Goal: Information Seeking & Learning: Find contact information

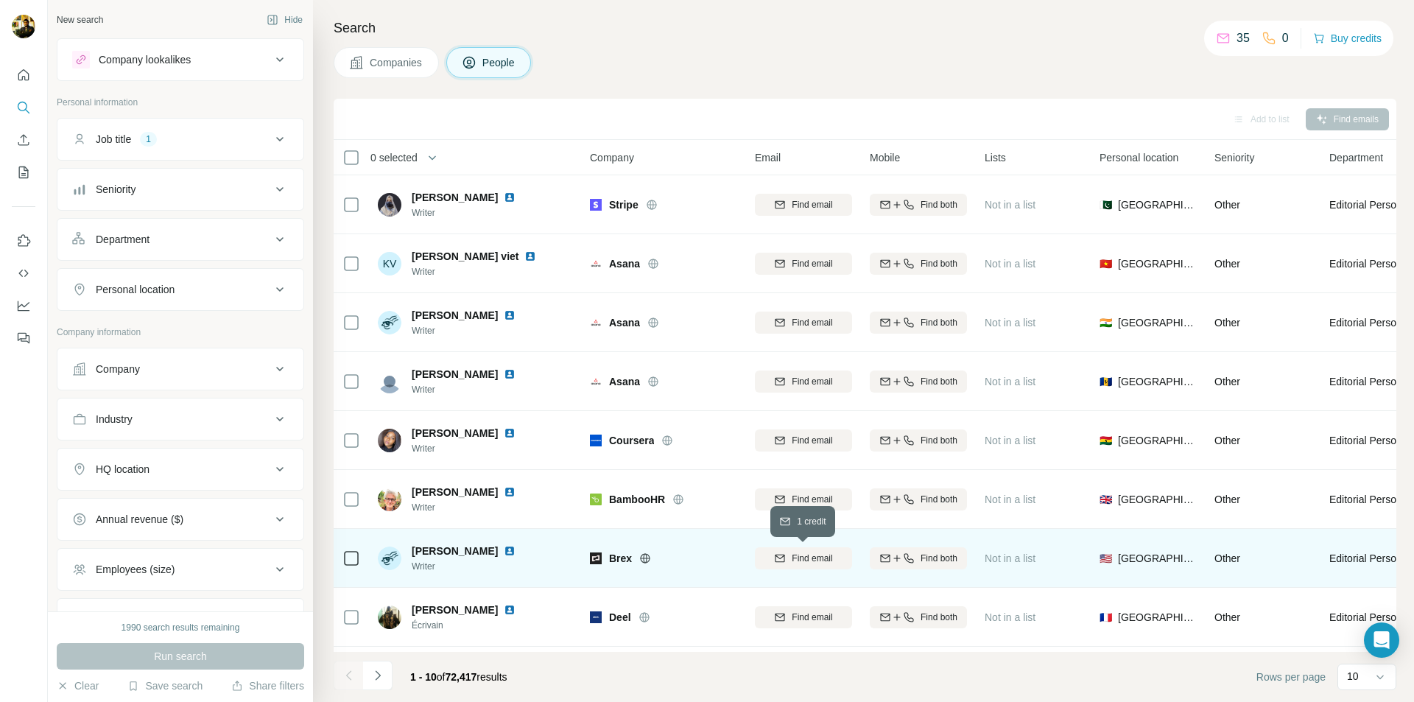
click at [827, 562] on span "Find email" at bounding box center [812, 558] width 41 height 13
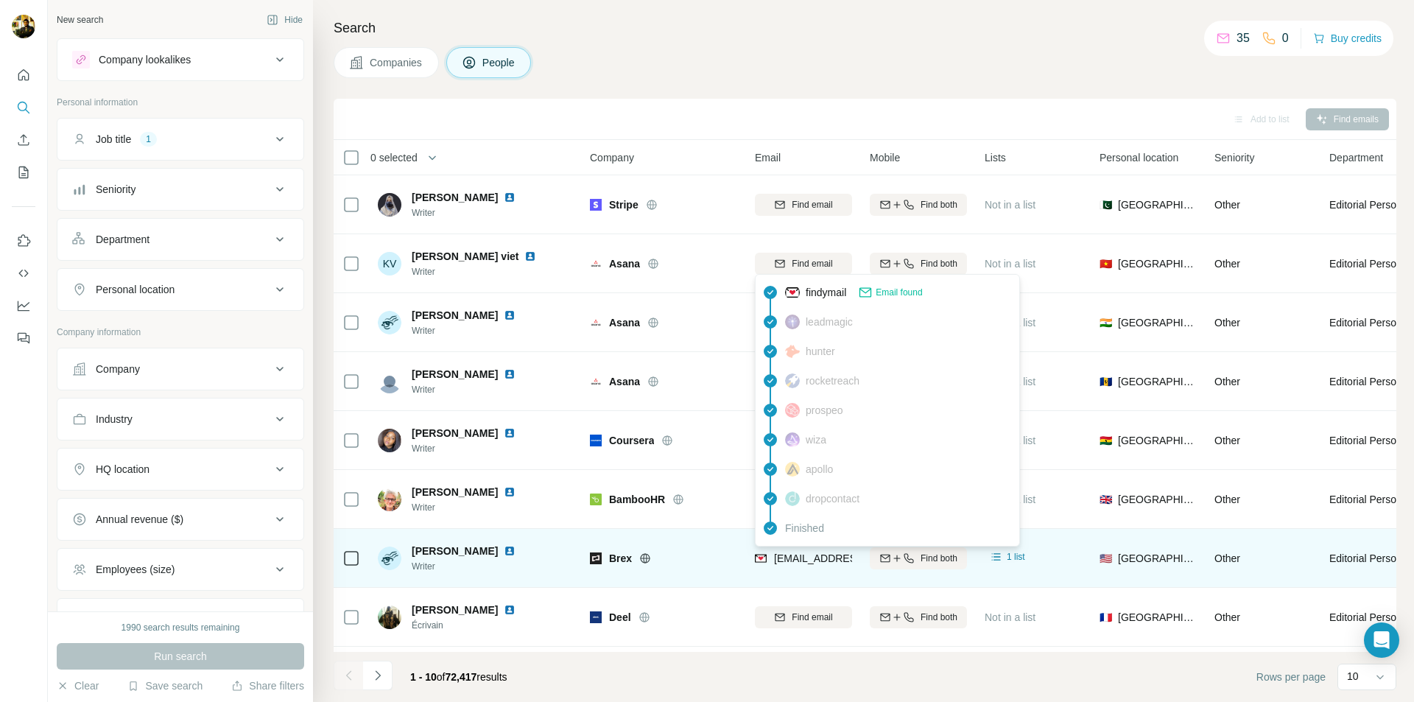
click at [788, 556] on span "[EMAIL_ADDRESS][DOMAIN_NAME]" at bounding box center [861, 558] width 175 height 12
drag, startPoint x: 784, startPoint y: 557, endPoint x: 805, endPoint y: 566, distance: 22.4
click at [805, 566] on div "[EMAIL_ADDRESS][DOMAIN_NAME]" at bounding box center [846, 560] width 182 height 18
click at [817, 557] on span "[EMAIL_ADDRESS][DOMAIN_NAME]" at bounding box center [861, 558] width 175 height 12
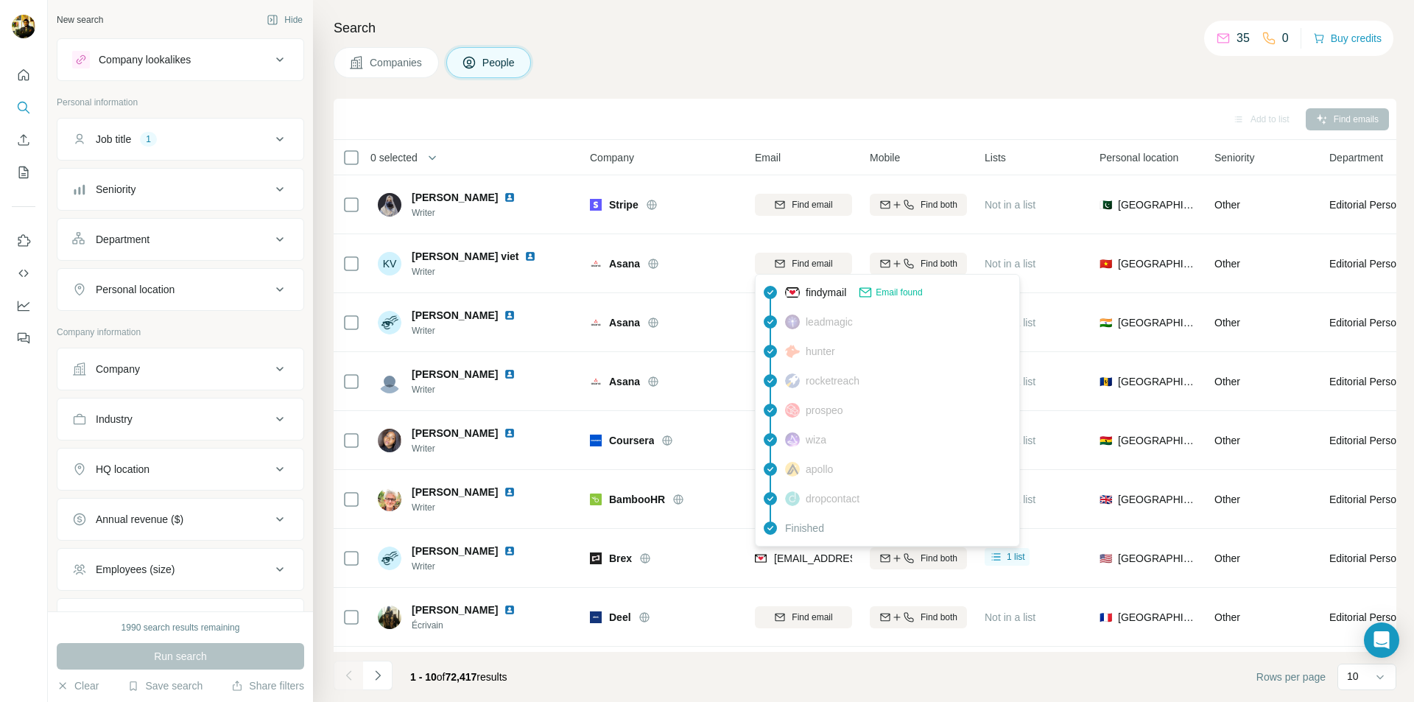
click at [901, 293] on span "Email found" at bounding box center [899, 292] width 46 height 13
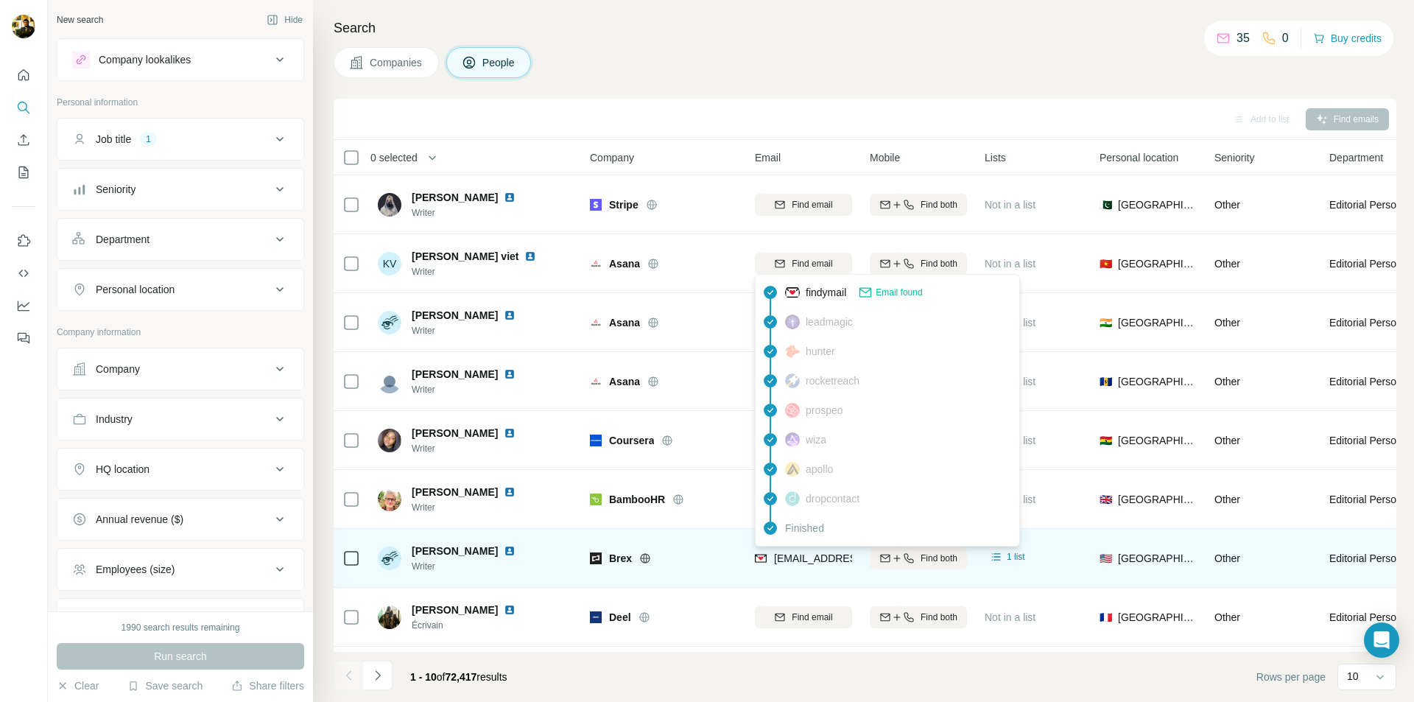
click at [780, 558] on span "[EMAIL_ADDRESS][DOMAIN_NAME]" at bounding box center [861, 558] width 175 height 12
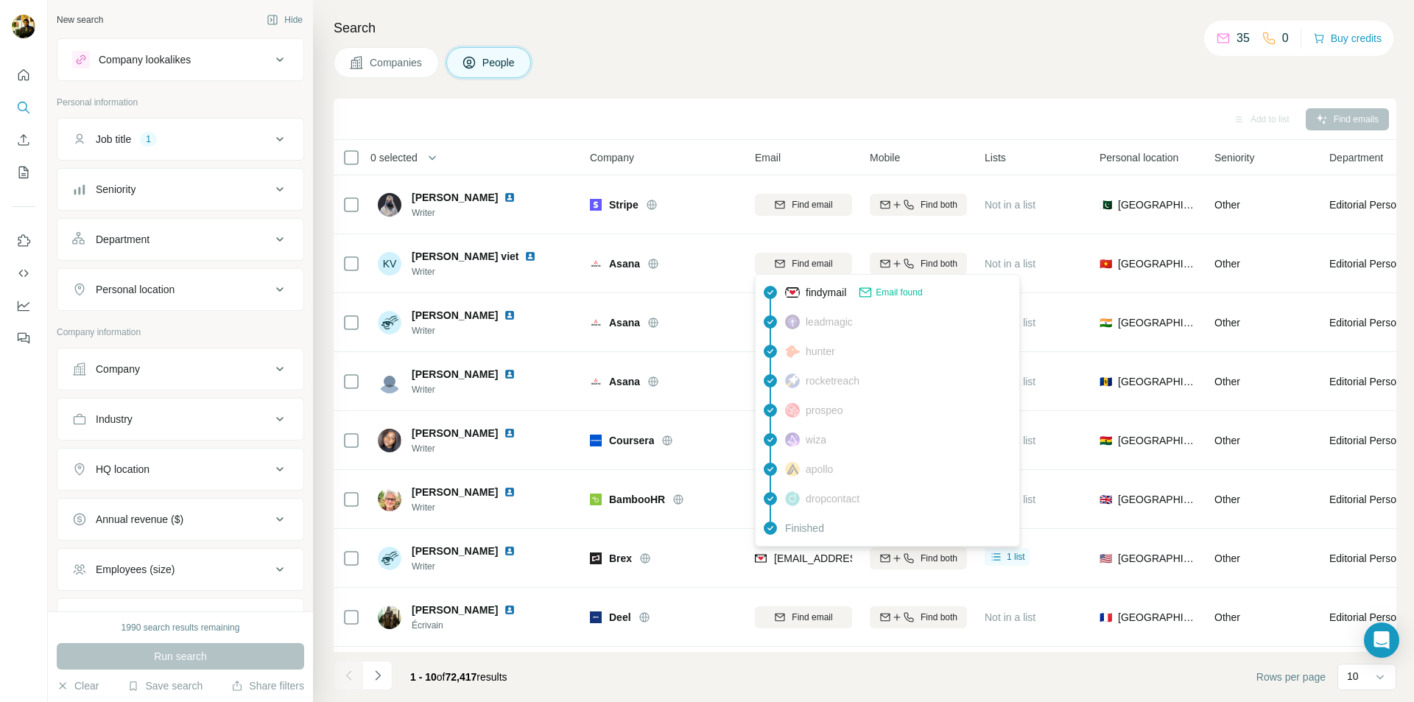
click at [827, 295] on span "findymail" at bounding box center [826, 292] width 41 height 15
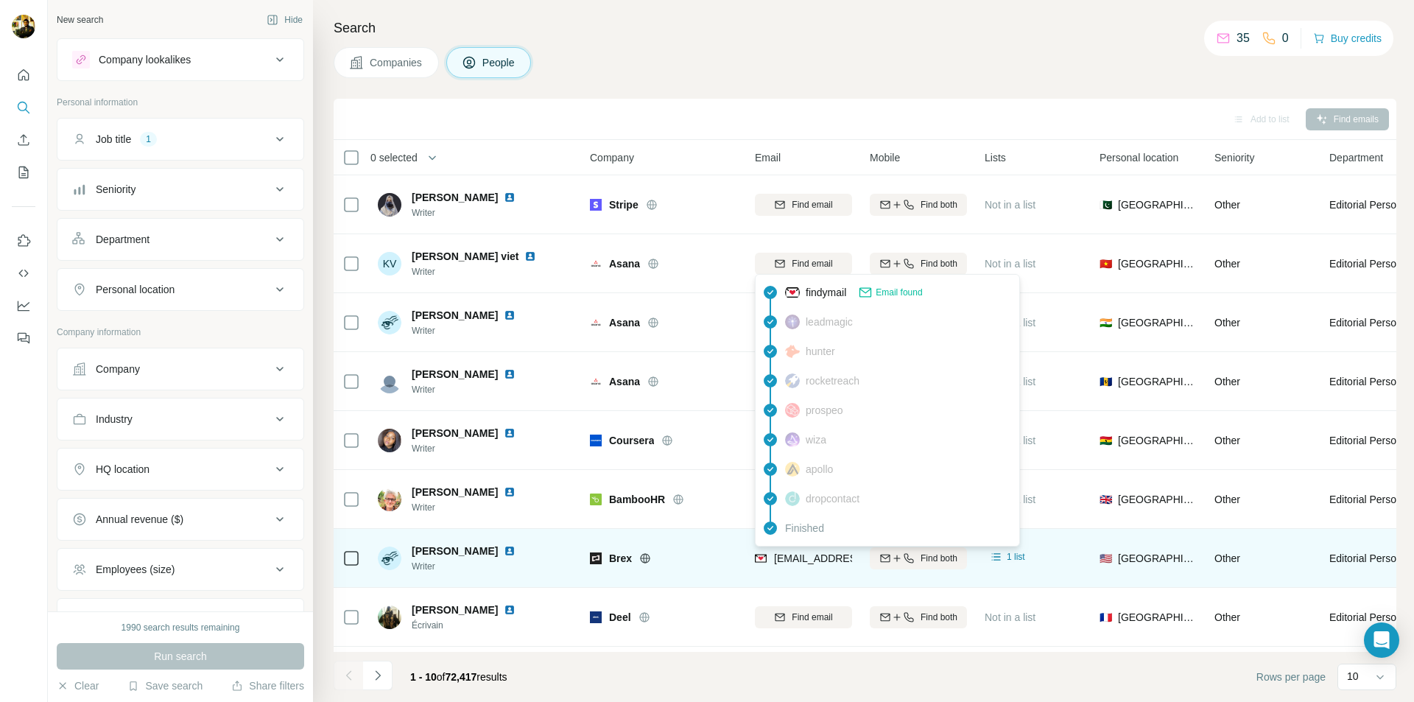
click at [795, 558] on span "[EMAIL_ADDRESS][DOMAIN_NAME]" at bounding box center [861, 558] width 175 height 12
click at [792, 560] on span "[EMAIL_ADDRESS][DOMAIN_NAME]" at bounding box center [861, 558] width 175 height 12
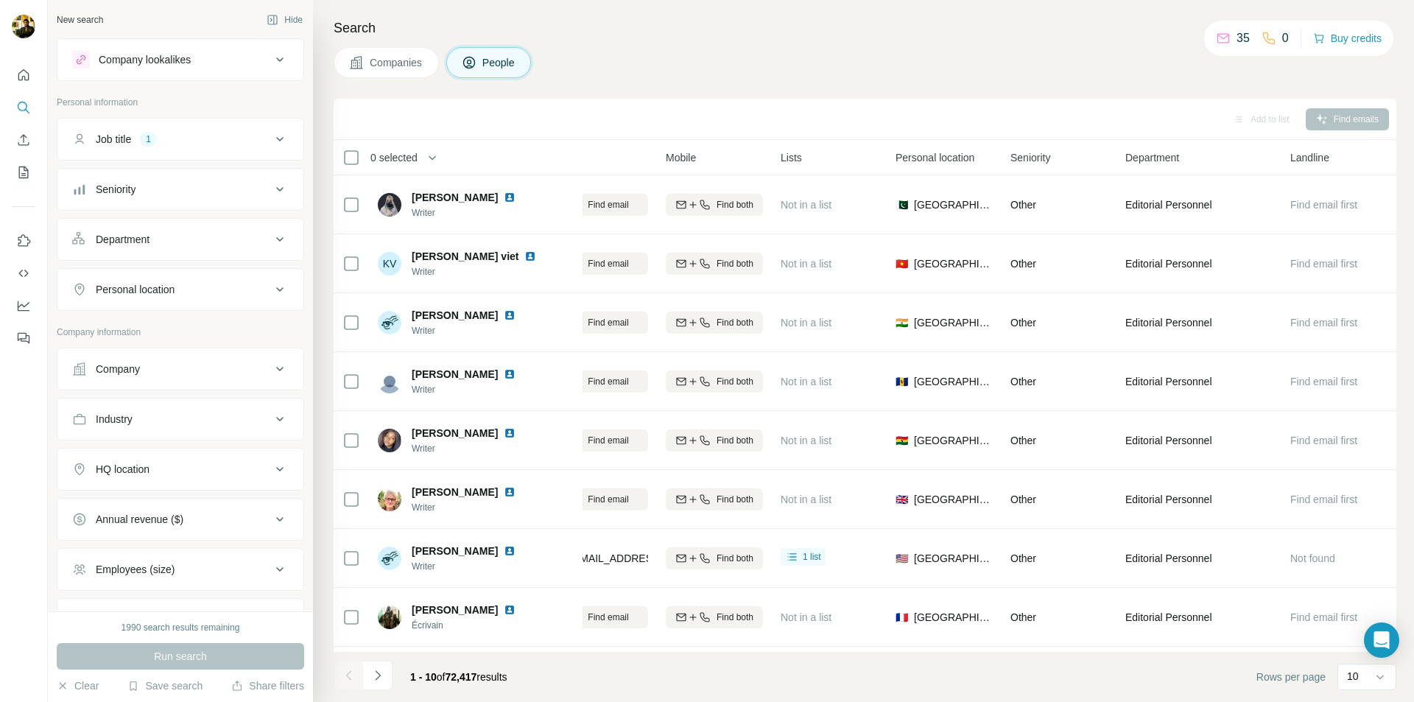
scroll to position [0, 211]
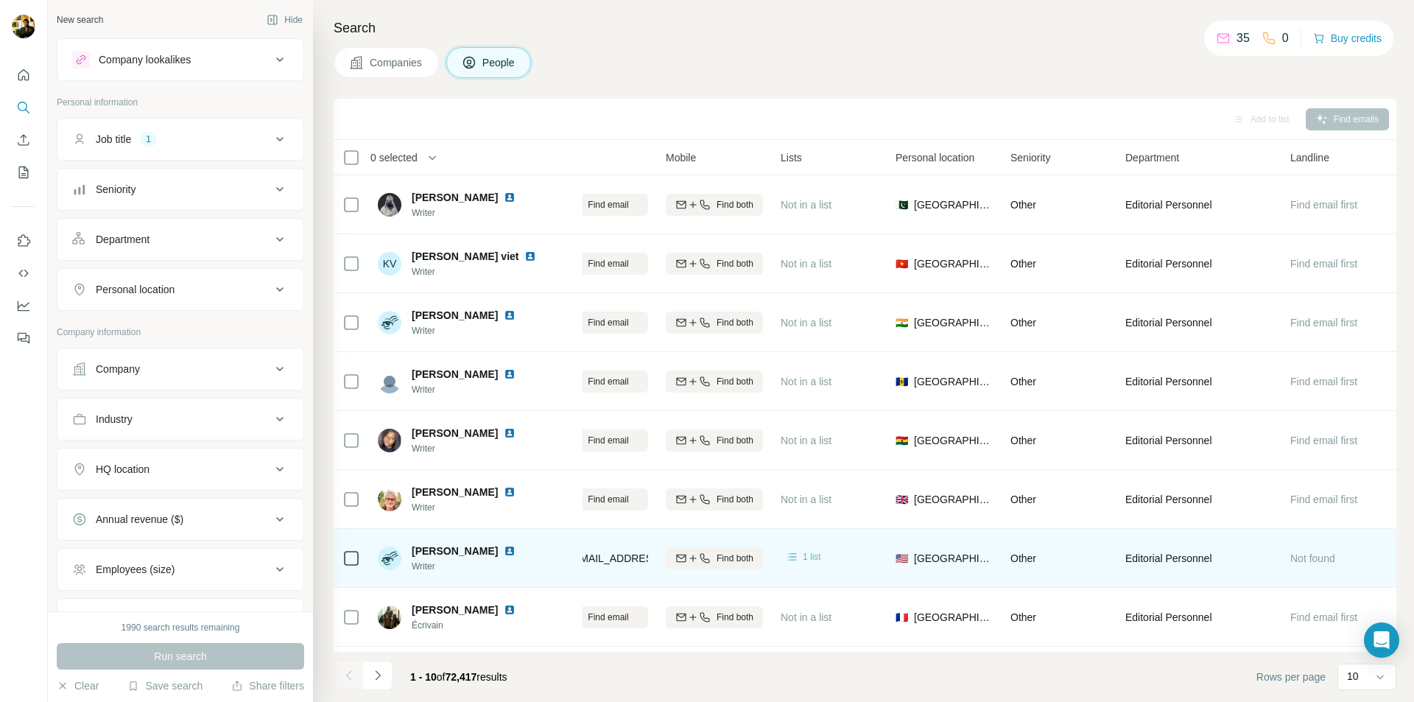
click at [808, 560] on span "1 list" at bounding box center [812, 556] width 18 height 13
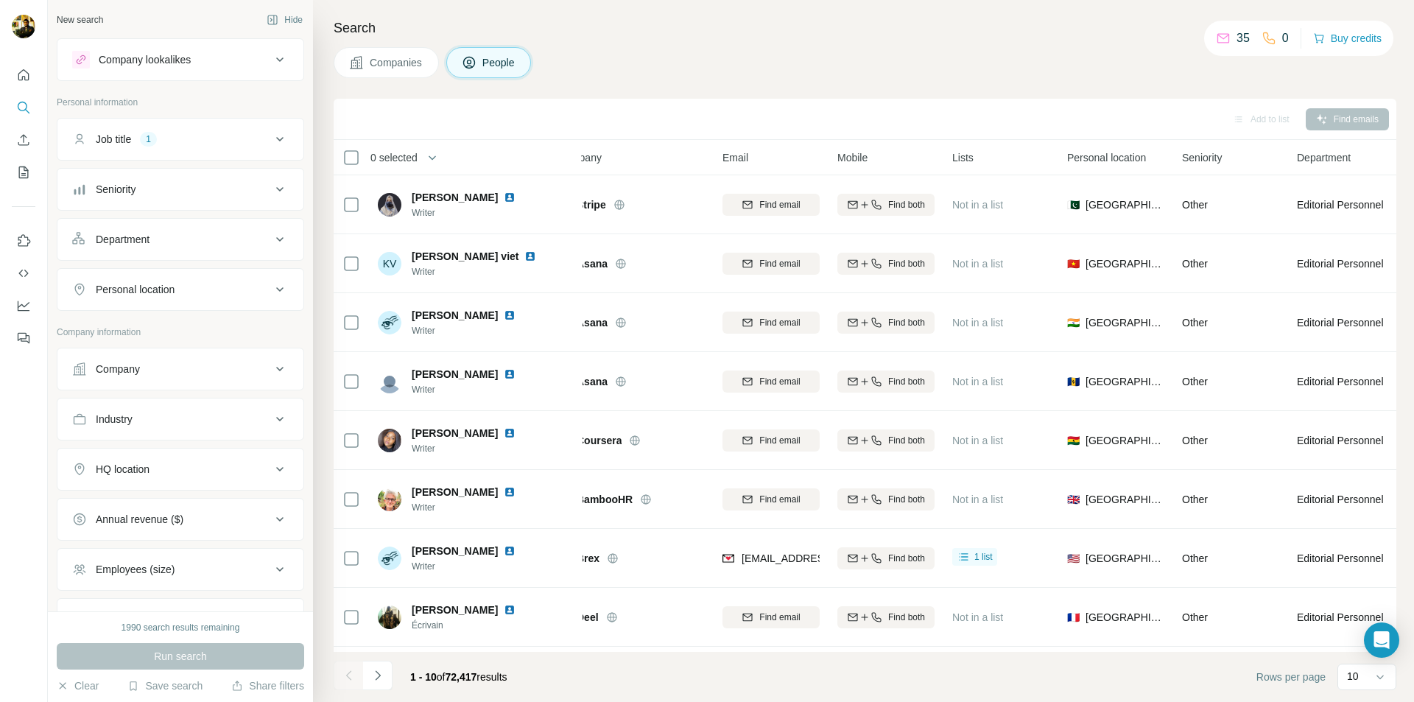
scroll to position [0, 0]
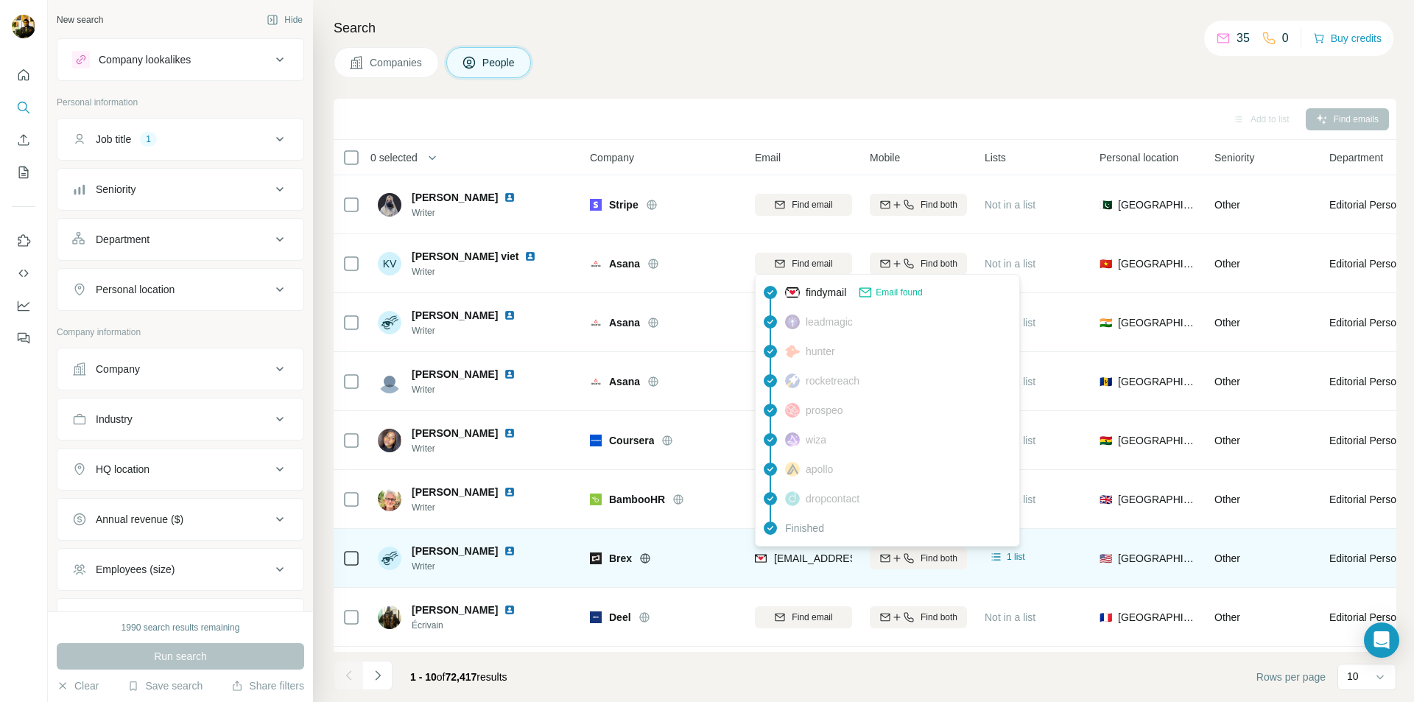
click at [788, 555] on span "[EMAIL_ADDRESS][DOMAIN_NAME]" at bounding box center [861, 558] width 175 height 12
drag, startPoint x: 775, startPoint y: 560, endPoint x: 857, endPoint y: 559, distance: 82.5
click at [859, 558] on td "[EMAIL_ADDRESS][DOMAIN_NAME]" at bounding box center [803, 558] width 115 height 59
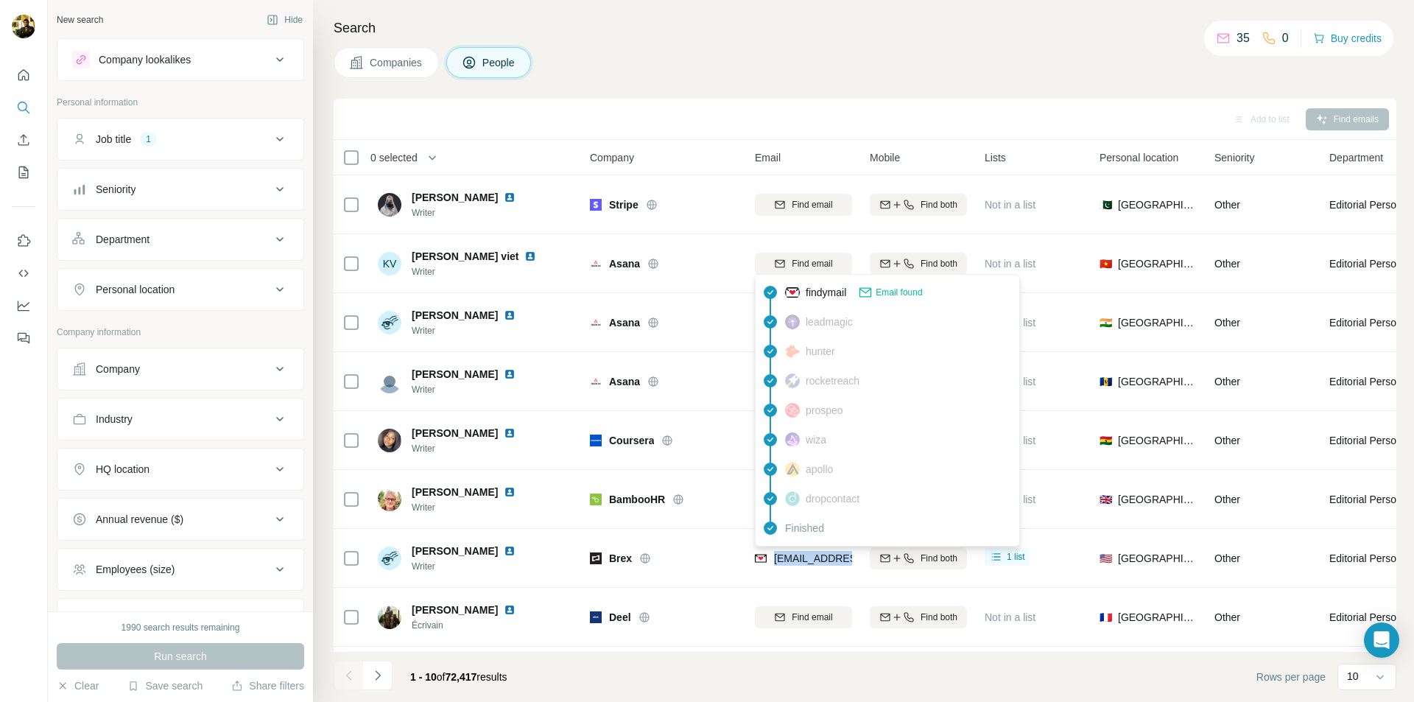
copy span "cmadrigal@brex.c"
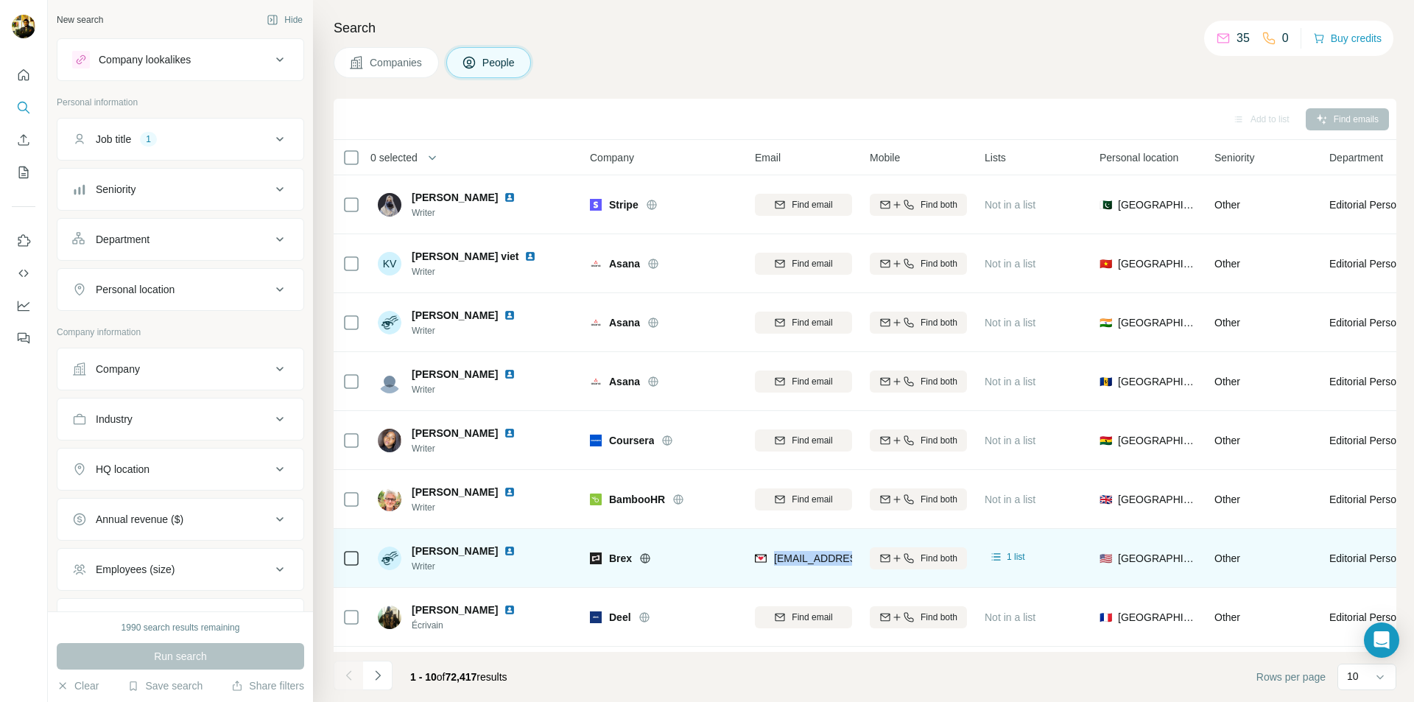
drag, startPoint x: 412, startPoint y: 549, endPoint x: 489, endPoint y: 549, distance: 76.6
click at [490, 549] on span "[PERSON_NAME]" at bounding box center [455, 551] width 86 height 15
copy span "[PERSON_NAME]"
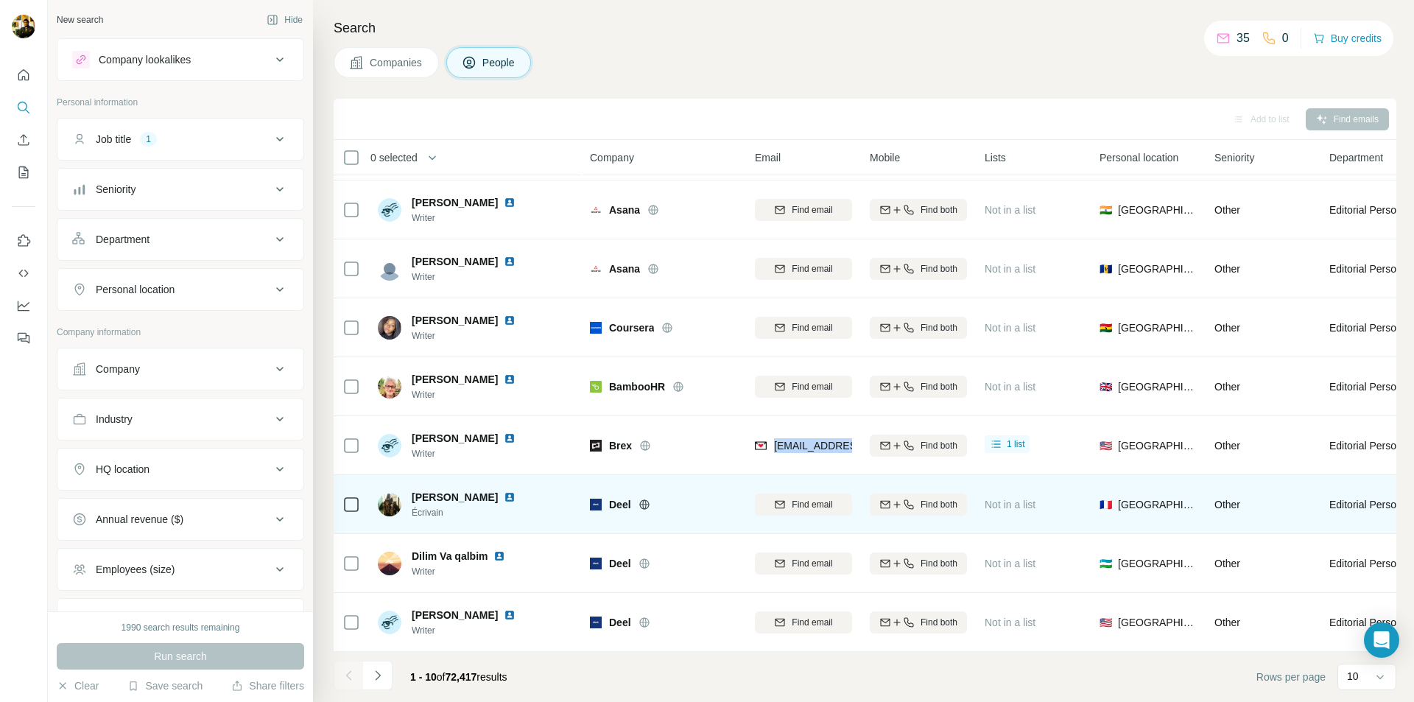
scroll to position [120, 0]
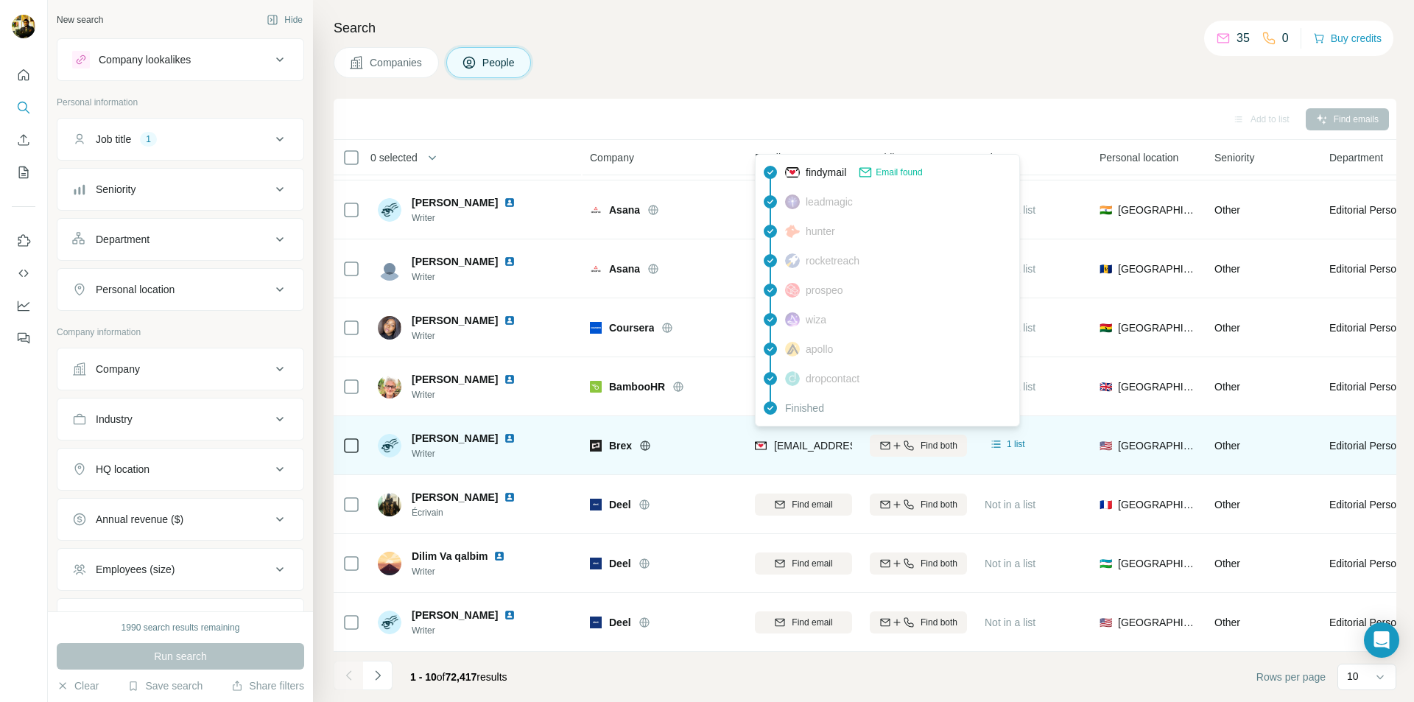
click at [844, 442] on span "[EMAIL_ADDRESS][DOMAIN_NAME]" at bounding box center [861, 446] width 175 height 12
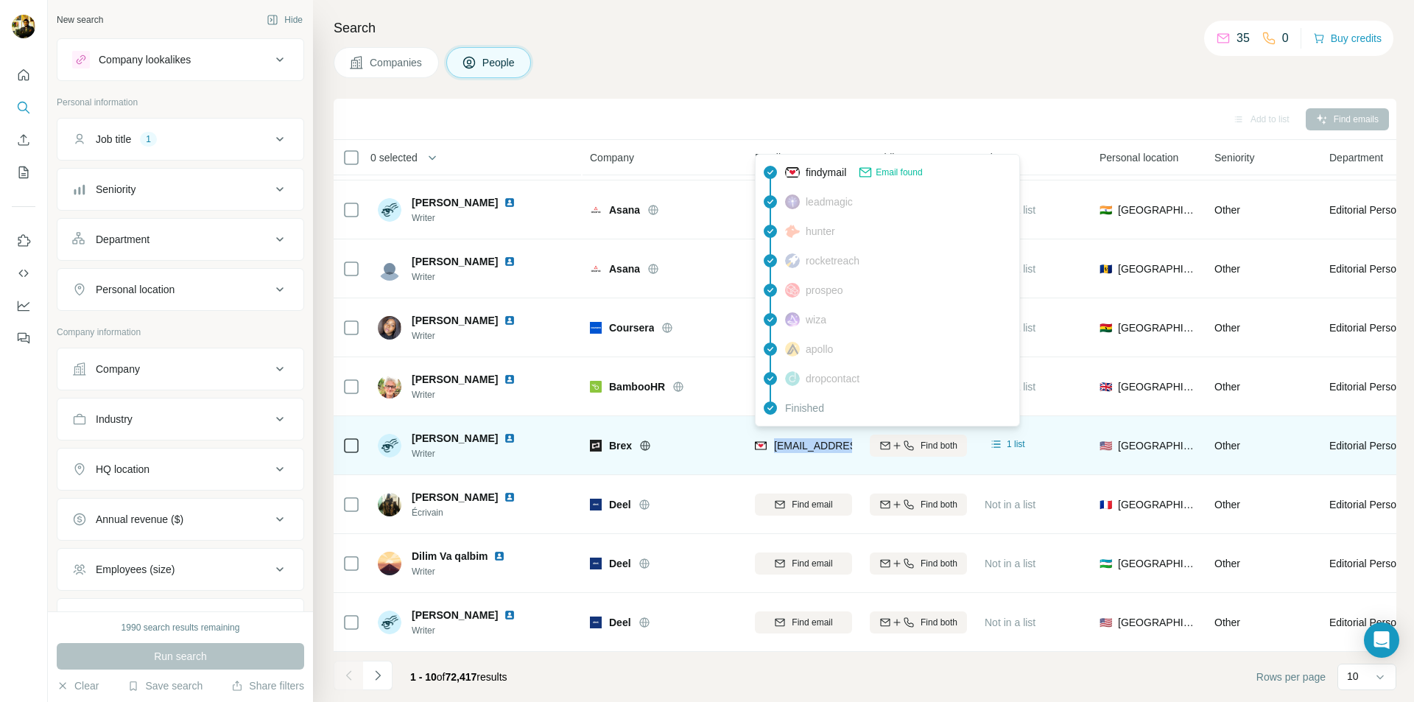
click at [844, 442] on span "[EMAIL_ADDRESS][DOMAIN_NAME]" at bounding box center [861, 446] width 175 height 12
copy tr "[EMAIL_ADDRESS][DOMAIN_NAME]"
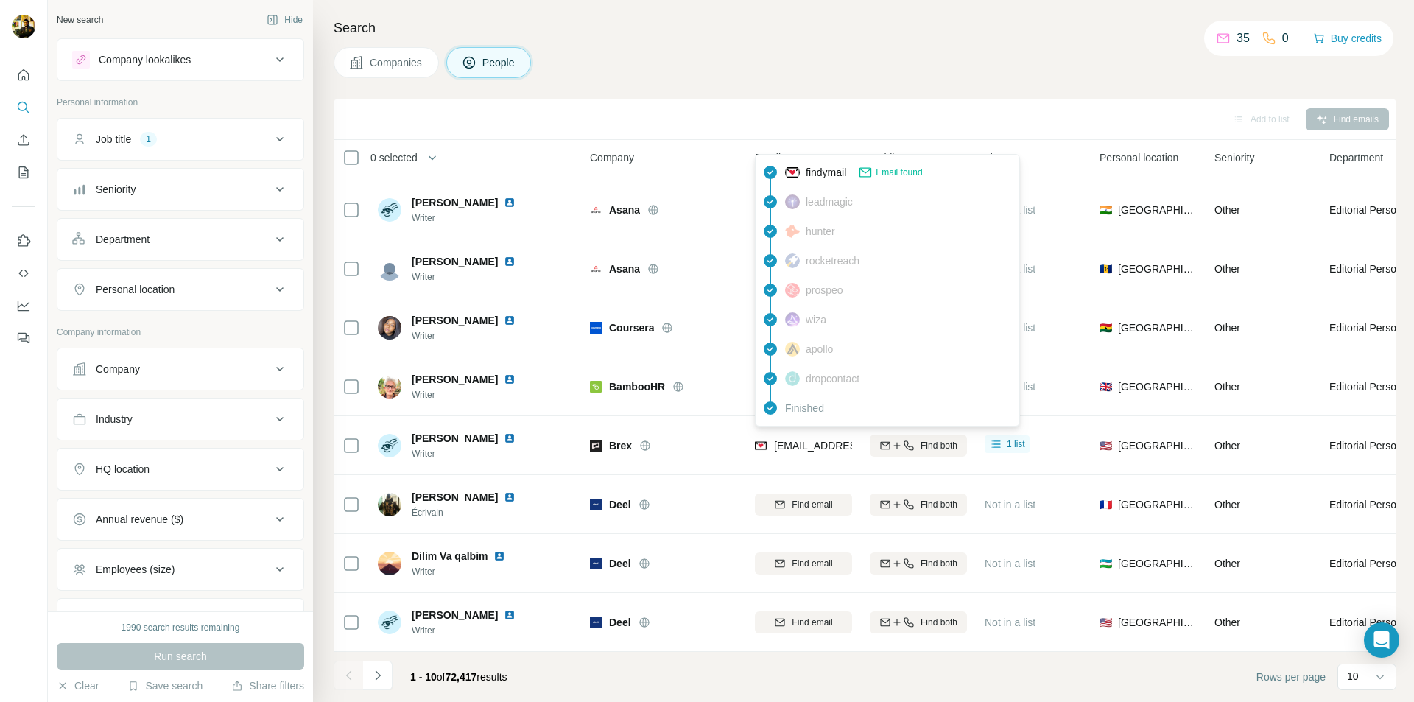
click at [944, 63] on div "Companies People" at bounding box center [865, 62] width 1063 height 31
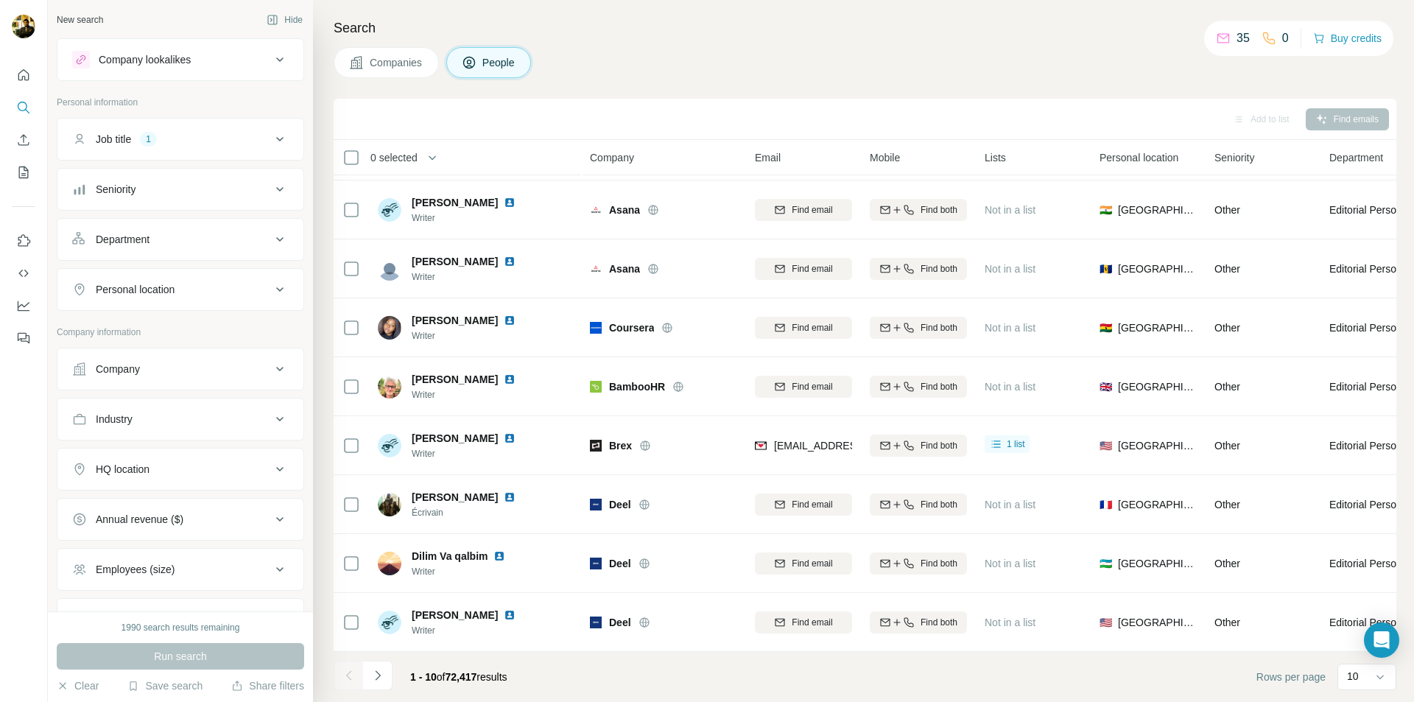
click at [1158, 153] on span "Personal location" at bounding box center [1139, 157] width 79 height 15
click at [1161, 161] on span "Personal location" at bounding box center [1139, 157] width 79 height 15
click at [379, 674] on icon "Navigate to next page" at bounding box center [377, 675] width 5 height 10
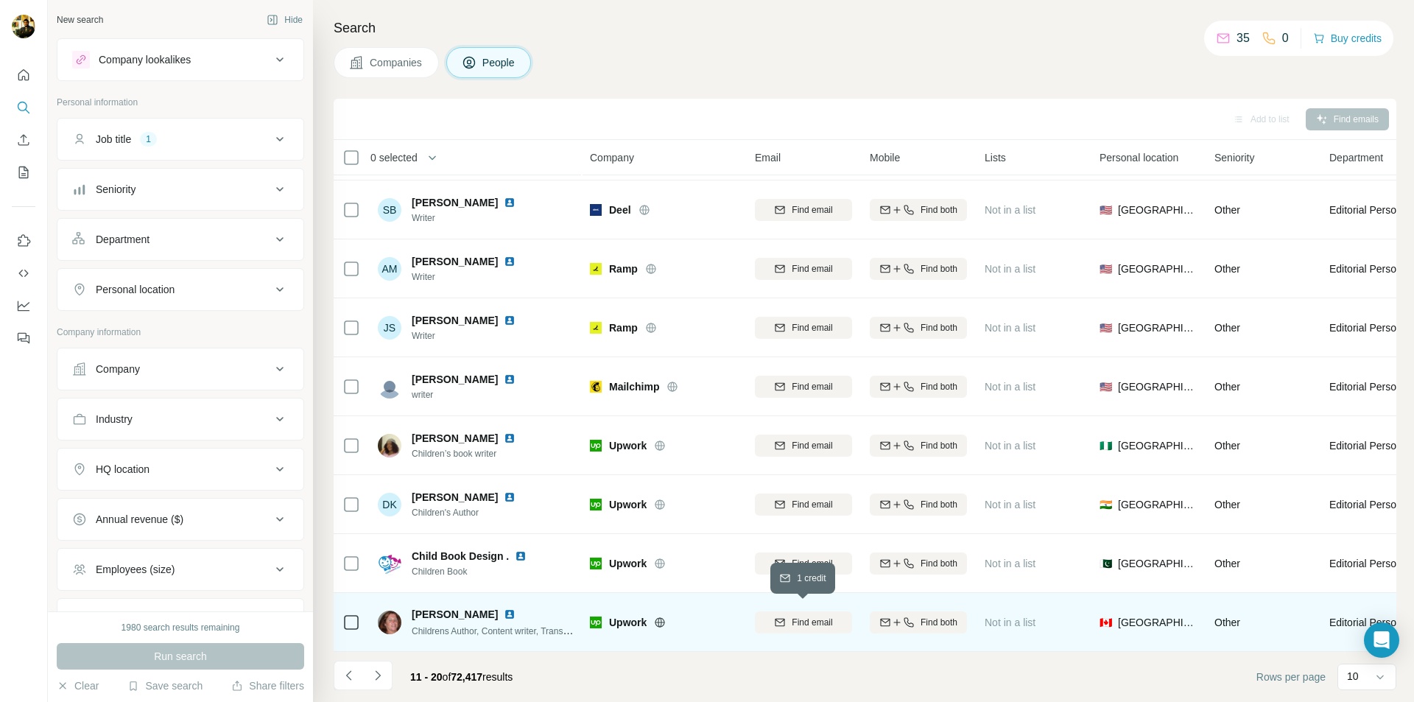
click at [798, 616] on span "Find email" at bounding box center [812, 622] width 41 height 13
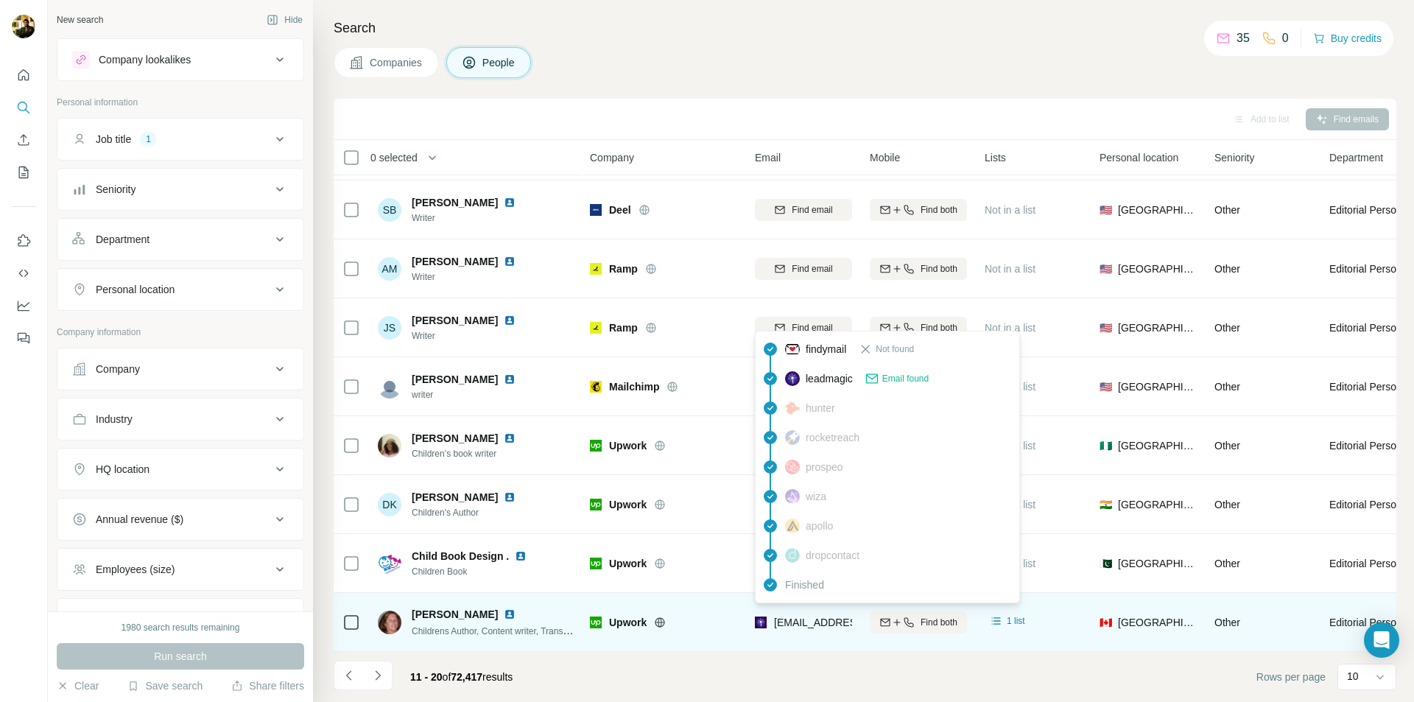
click at [802, 616] on span "[EMAIL_ADDRESS][DOMAIN_NAME]" at bounding box center [861, 622] width 175 height 12
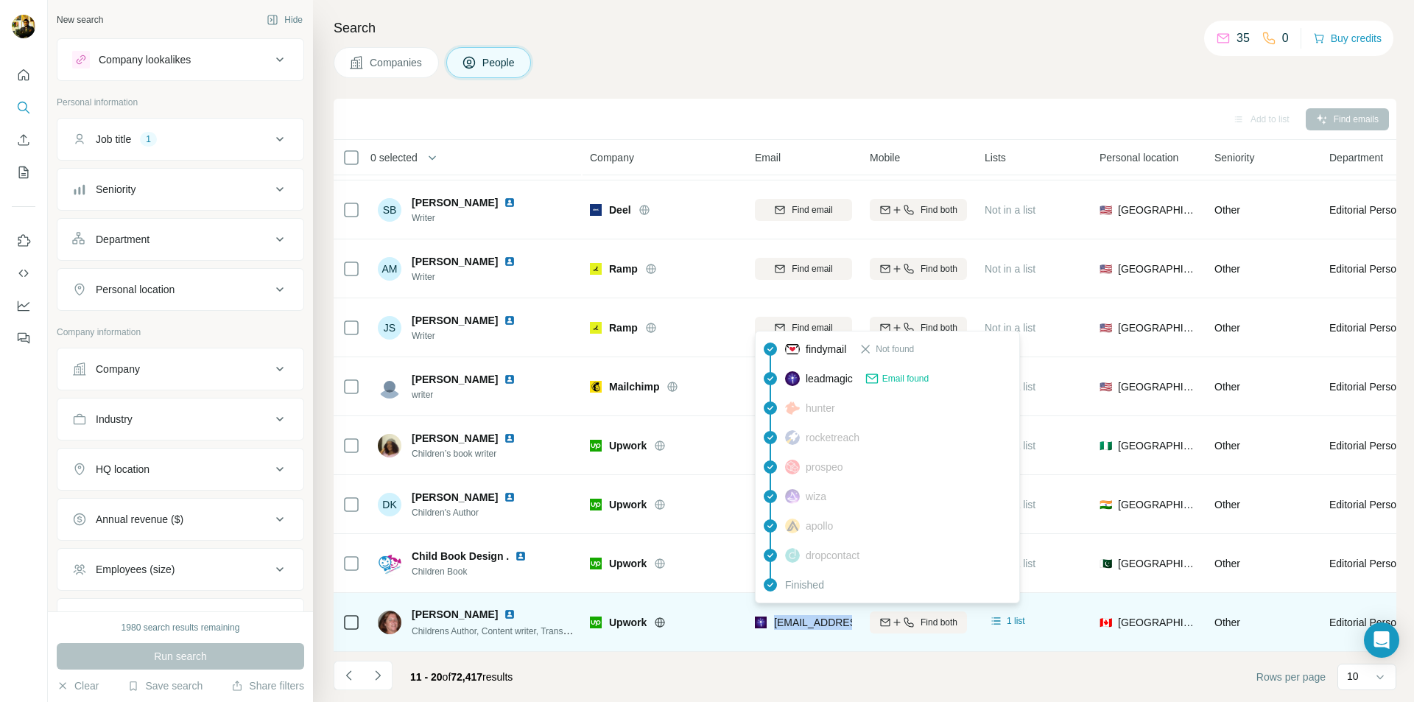
click at [802, 616] on span "[EMAIL_ADDRESS][DOMAIN_NAME]" at bounding box center [861, 622] width 175 height 12
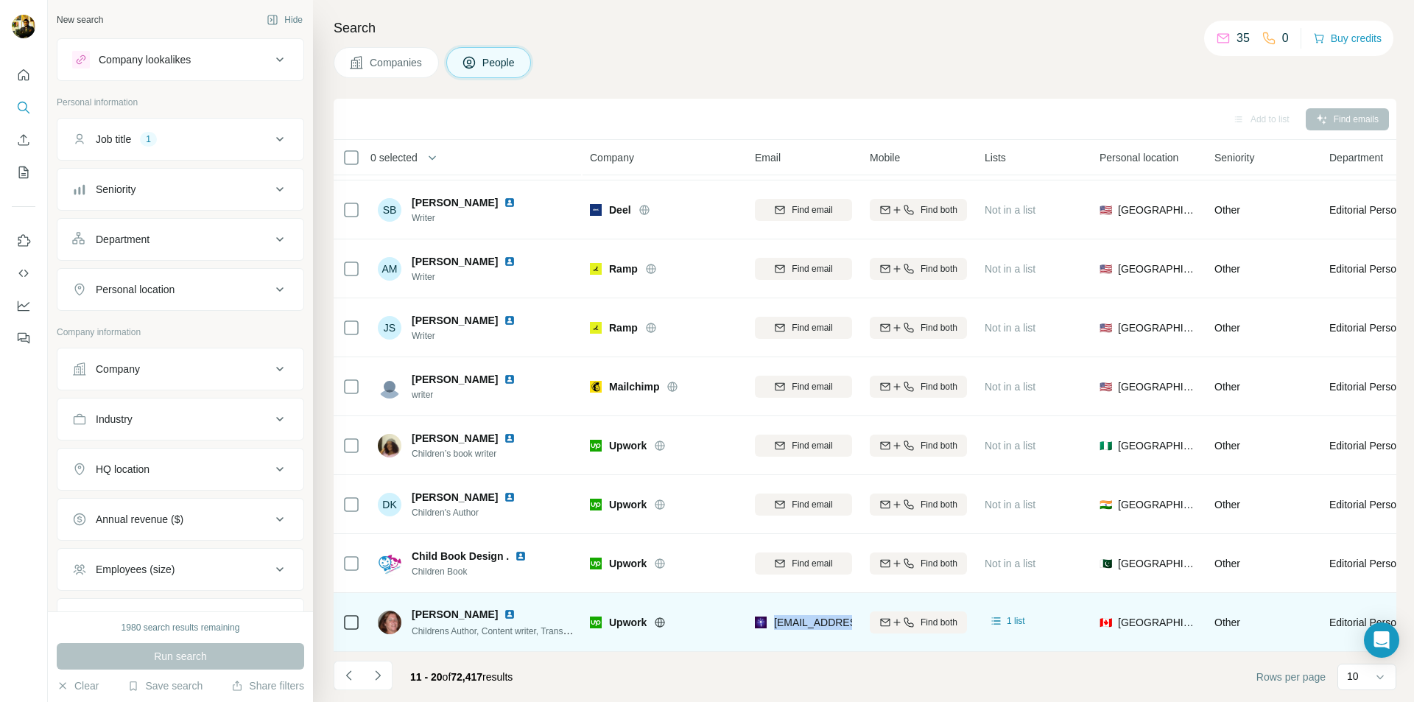
drag, startPoint x: 412, startPoint y: 604, endPoint x: 485, endPoint y: 600, distance: 72.3
click at [485, 607] on span "[PERSON_NAME]" at bounding box center [455, 614] width 86 height 15
copy span "[PERSON_NAME]"
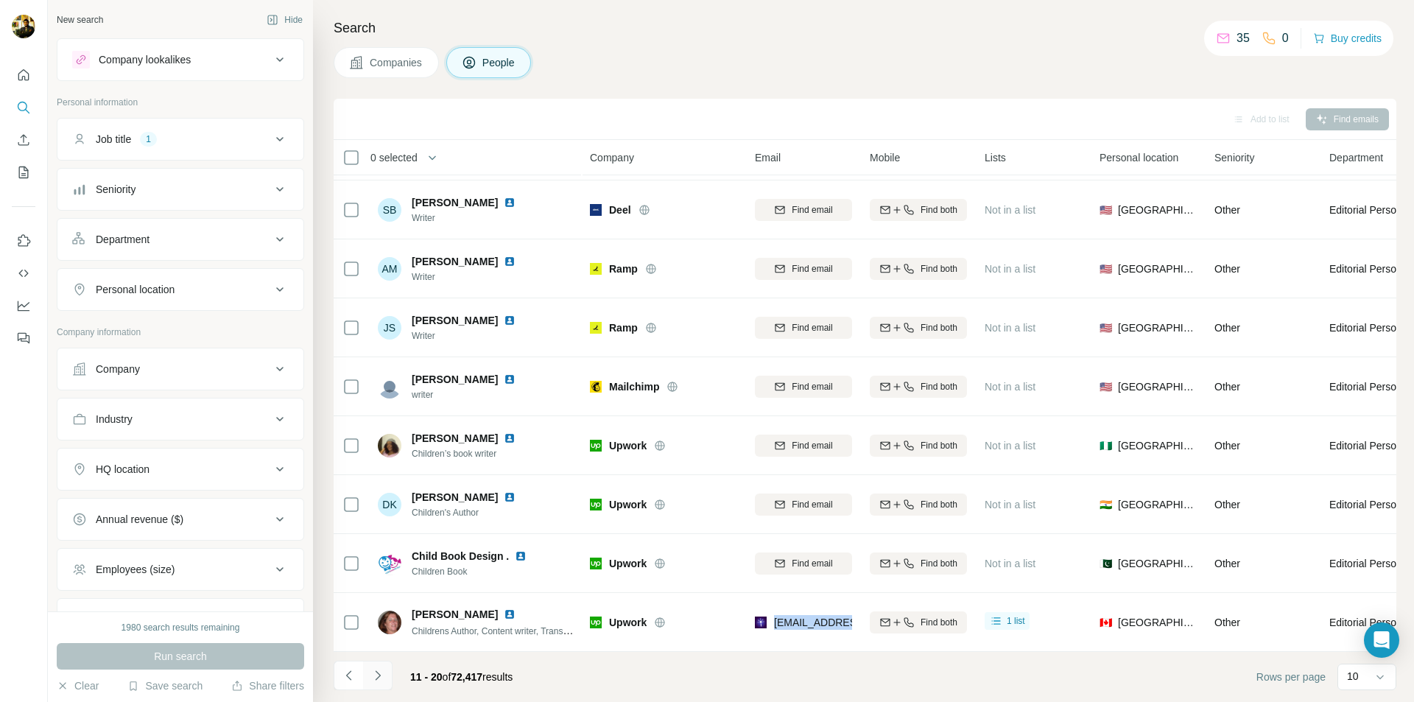
click at [382, 673] on icon "Navigate to next page" at bounding box center [377, 675] width 15 height 15
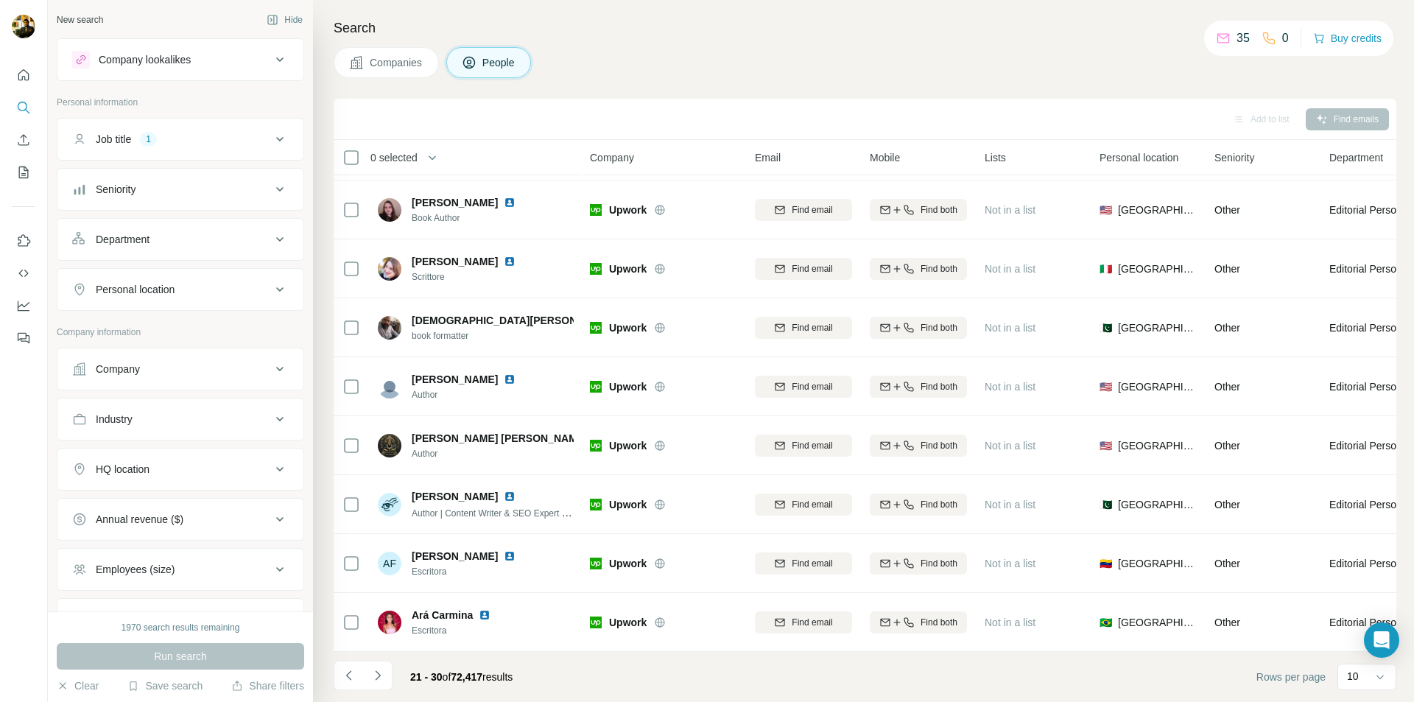
click at [549, 112] on div "Add to list Find emails" at bounding box center [865, 119] width 1048 height 26
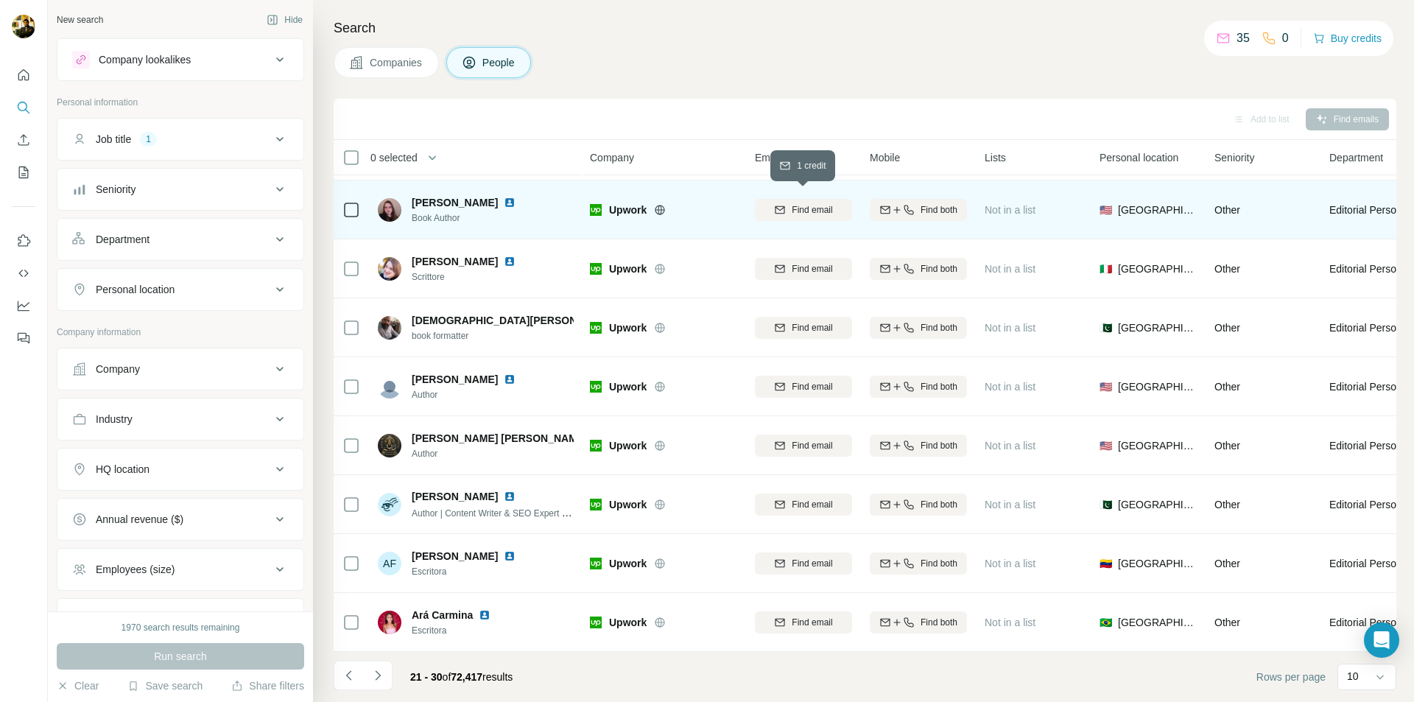
click at [812, 207] on span "Find email" at bounding box center [812, 209] width 41 height 13
click at [797, 202] on div "Finding email" at bounding box center [803, 209] width 97 height 41
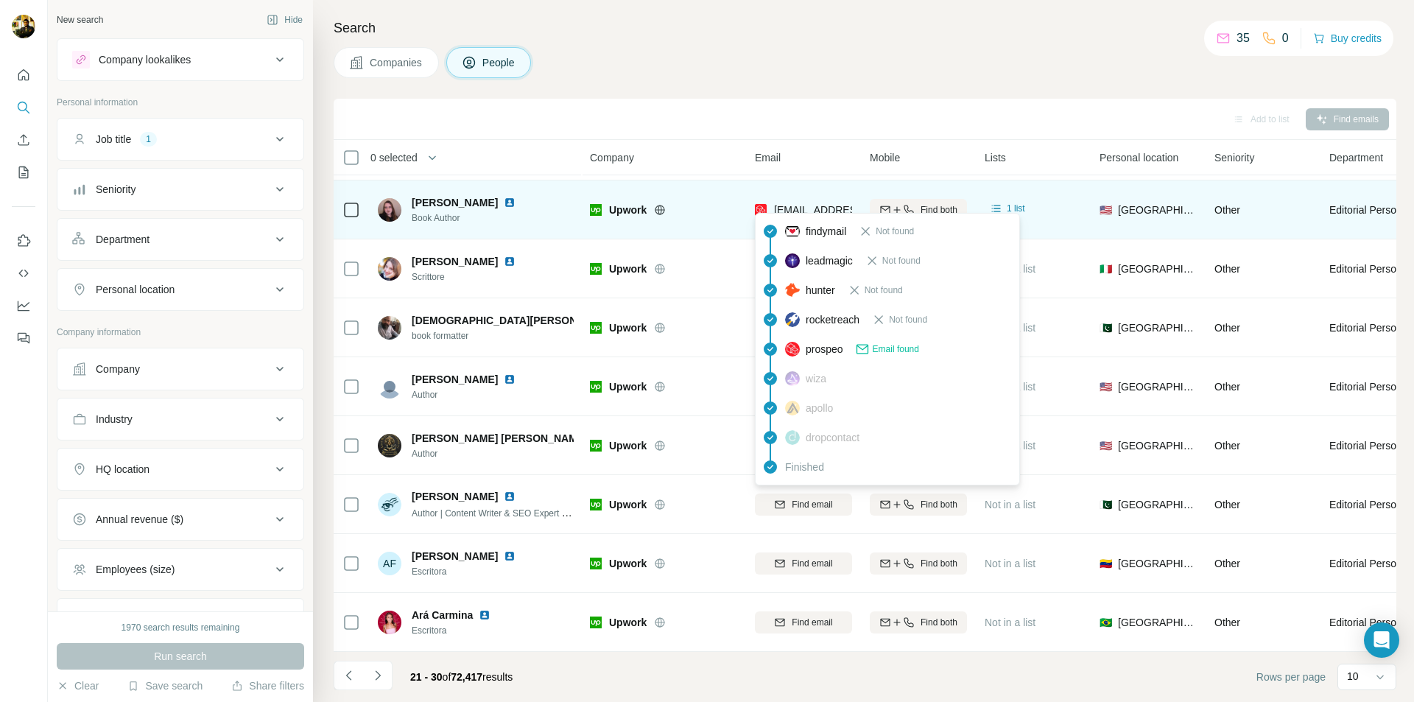
click at [820, 204] on span "[EMAIL_ADDRESS][PERSON_NAME][DOMAIN_NAME]" at bounding box center [903, 210] width 259 height 12
click at [800, 204] on span "[EMAIL_ADDRESS][PERSON_NAME][DOMAIN_NAME]" at bounding box center [903, 210] width 259 height 12
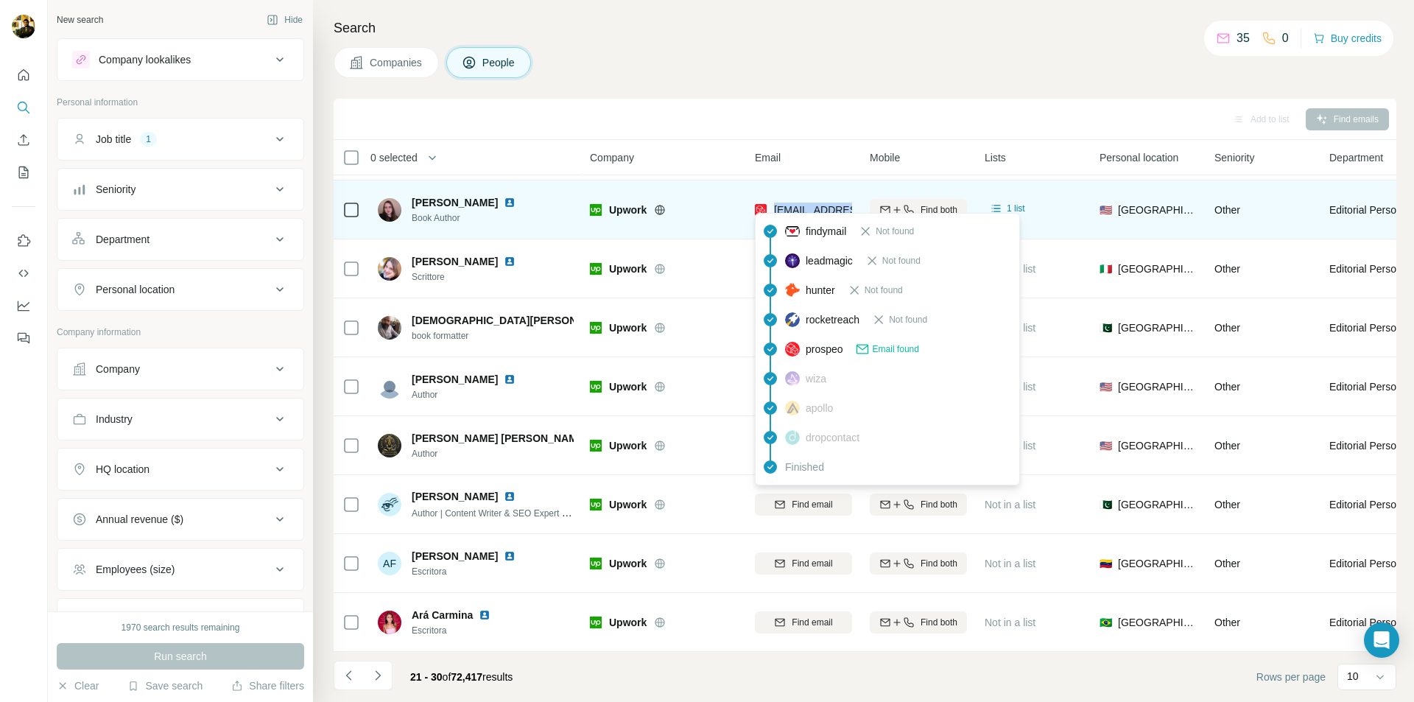
copy tr "[EMAIL_ADDRESS][PERSON_NAME][DOMAIN_NAME]"
